Goal: Information Seeking & Learning: Learn about a topic

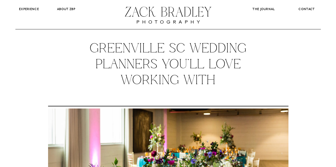
scroll to position [532, 0]
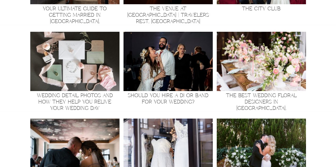
scroll to position [701, 0]
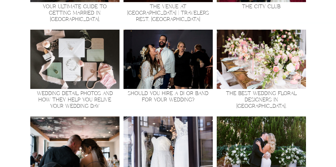
click at [177, 81] on img at bounding box center [167, 59] width 89 height 59
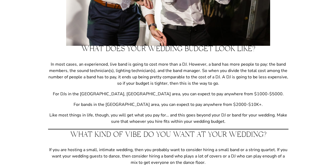
scroll to position [225, 0]
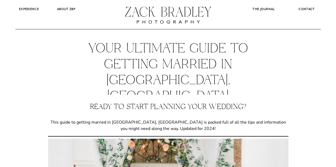
scroll to position [1457, 0]
